Goal: Task Accomplishment & Management: Use online tool/utility

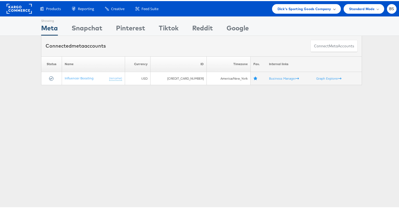
click at [307, 8] on span "Dick's Sporting Goods Company" at bounding box center [305, 8] width 54 height 6
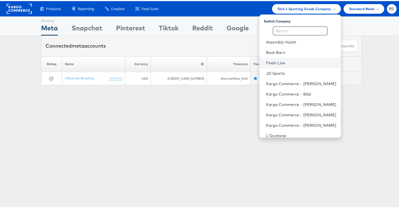
click at [273, 64] on link "Finish Line" at bounding box center [301, 61] width 70 height 5
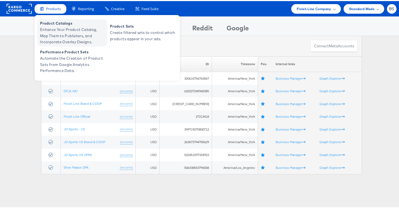
click at [56, 22] on span "Product Catalogs" at bounding box center [73, 22] width 66 height 6
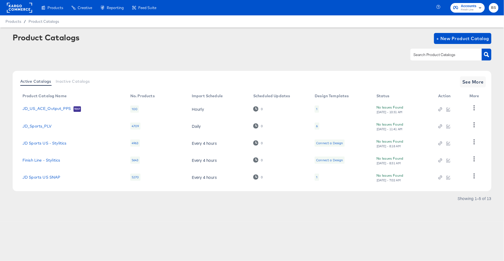
click at [443, 57] on input "text" at bounding box center [441, 55] width 58 height 6
type input "16"
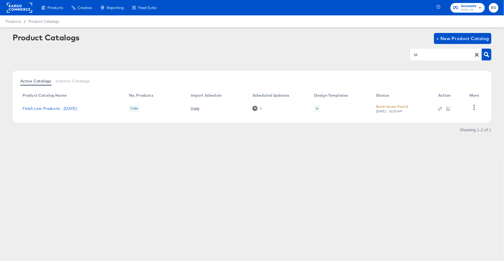
click at [69, 111] on td "Finish Line Products - 07/19/16" at bounding box center [71, 108] width 106 height 17
click at [72, 108] on link "Finish Line Products - 07/19/16" at bounding box center [49, 108] width 54 height 4
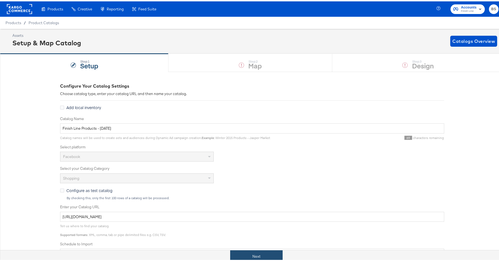
click at [257, 250] on button "Next" at bounding box center [256, 254] width 52 height 12
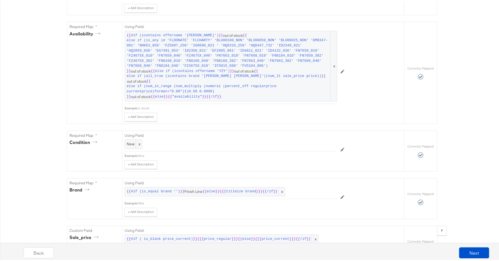
scroll to position [2202, 0]
